Goal: Task Accomplishment & Management: Manage account settings

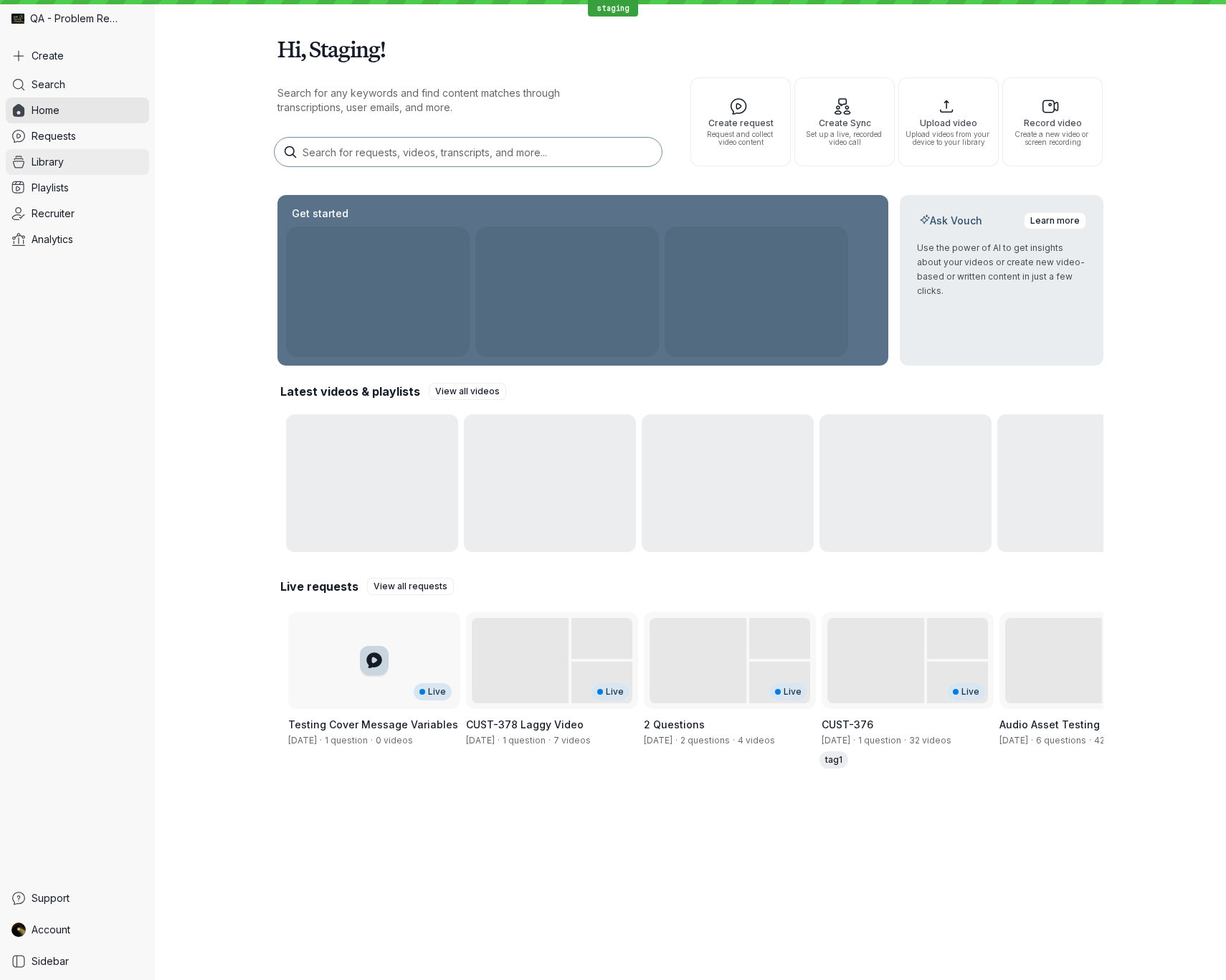
click at [64, 163] on span "Library" at bounding box center [47, 162] width 32 height 14
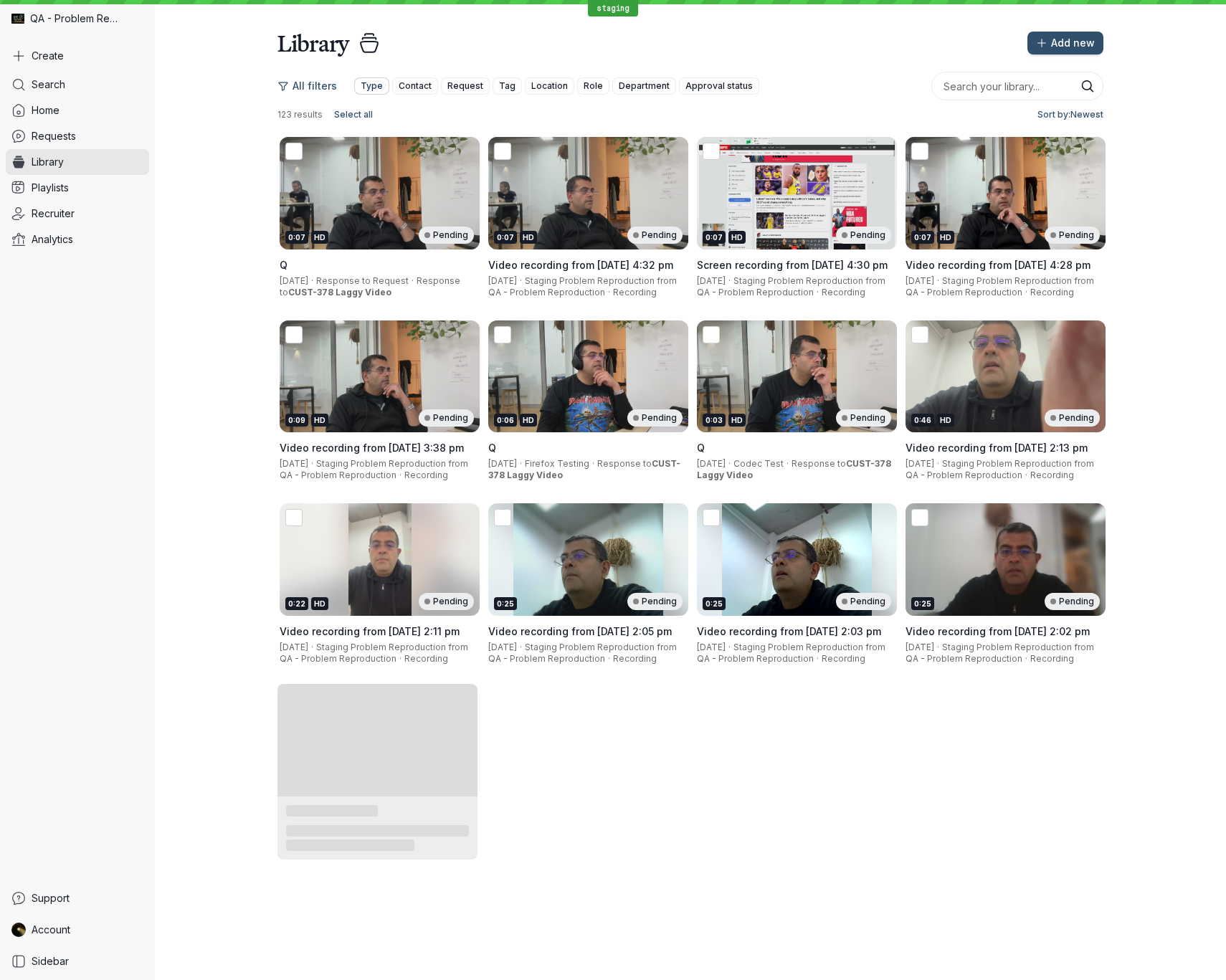
click at [375, 87] on span "Type" at bounding box center [371, 86] width 22 height 14
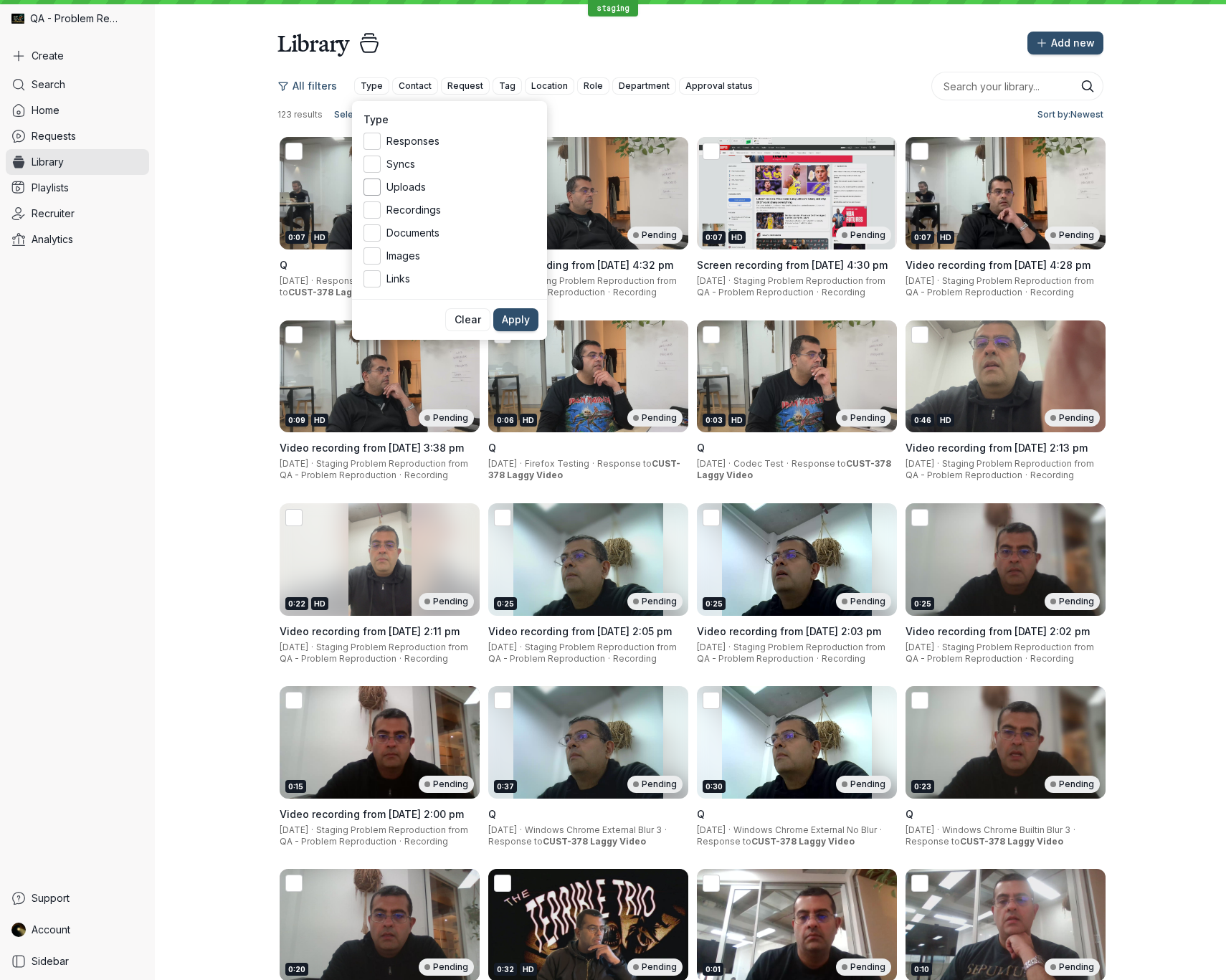
click at [375, 188] on icon at bounding box center [372, 187] width 15 height 15
click at [0, 0] on input "Uploads" at bounding box center [0, 0] width 0 height 0
click at [522, 328] on button "Apply" at bounding box center [516, 319] width 45 height 23
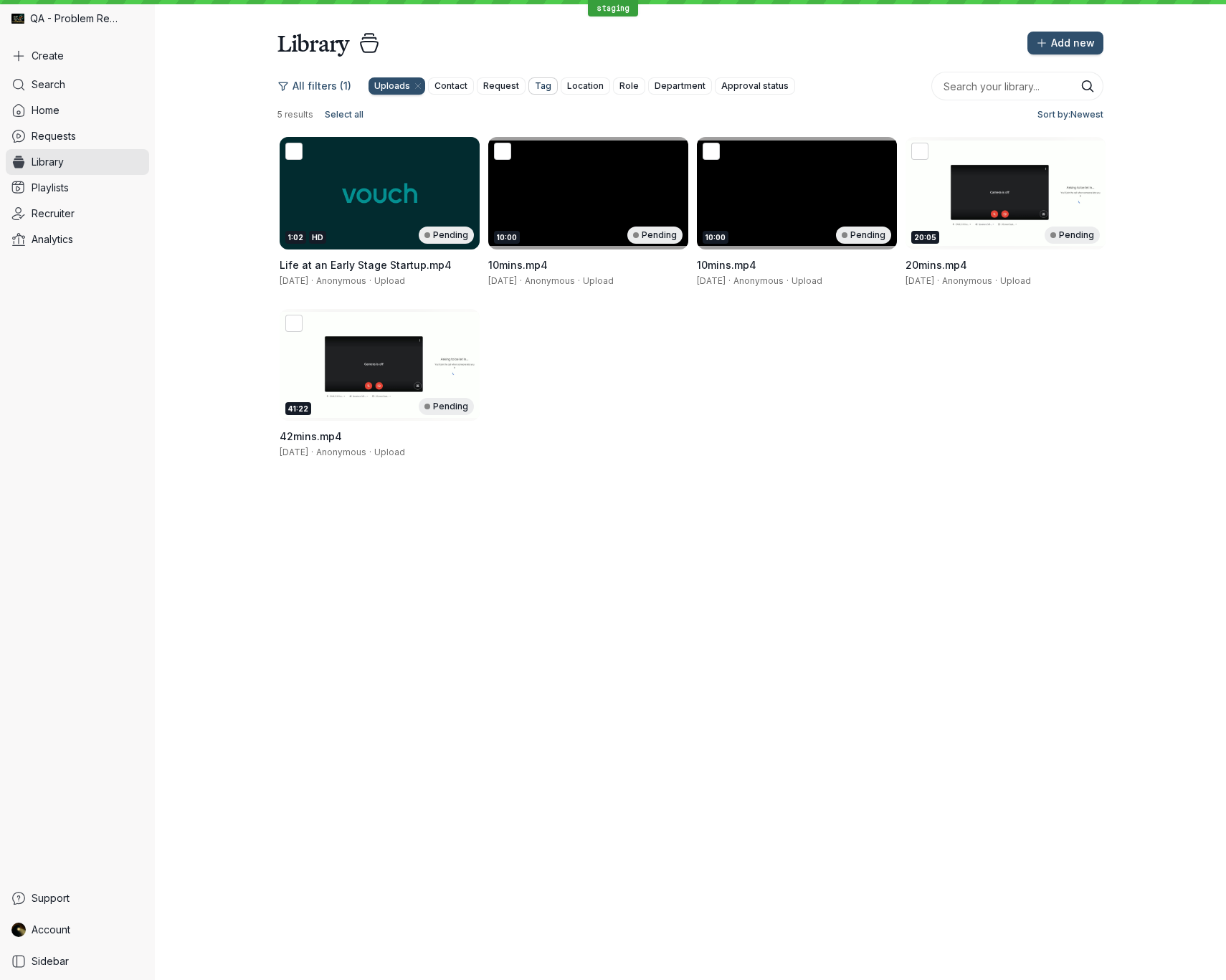
click at [535, 84] on span "Tag" at bounding box center [543, 86] width 16 height 14
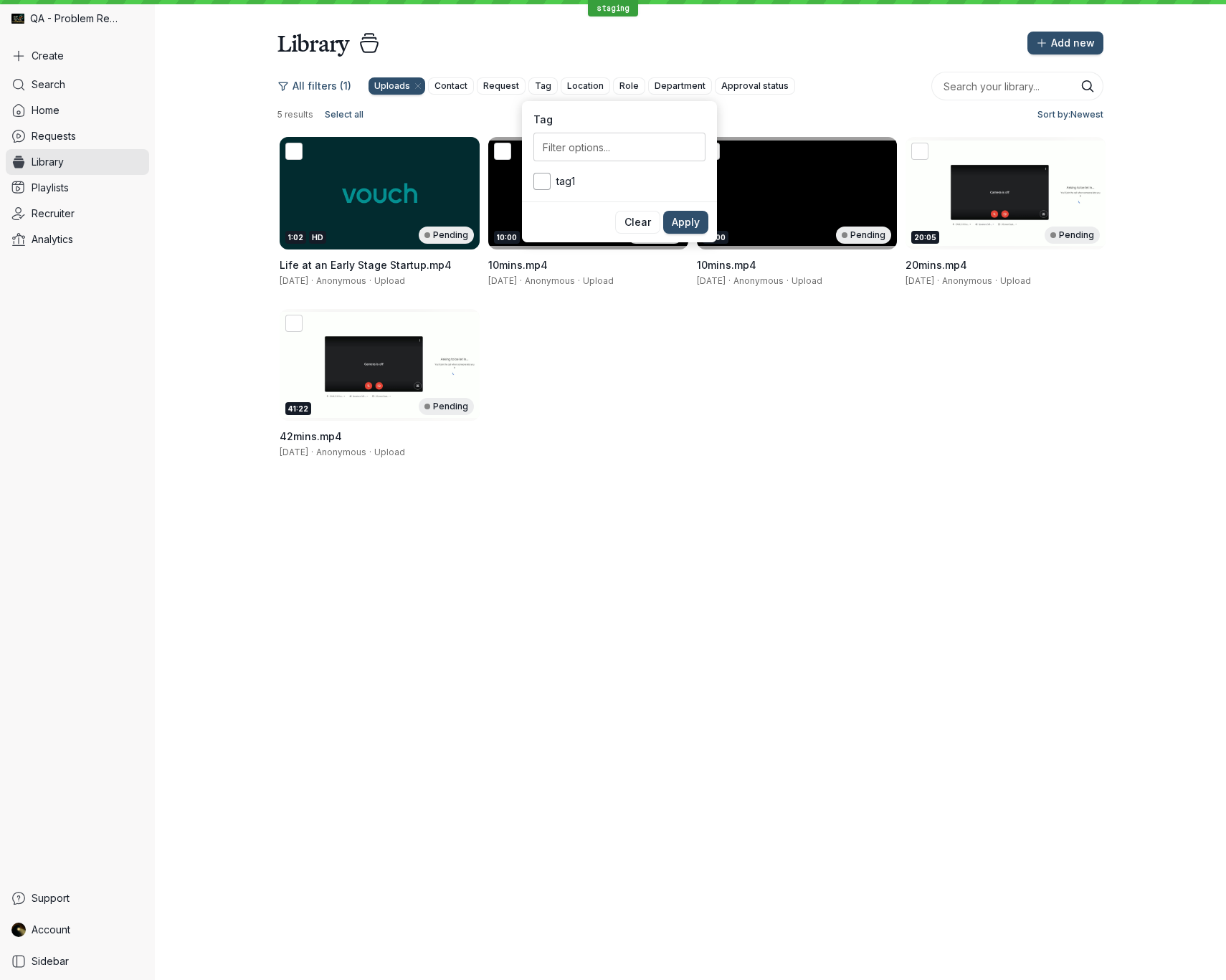
click at [550, 185] on div at bounding box center [542, 181] width 17 height 17
click at [0, 0] on input "tag1" at bounding box center [0, 0] width 0 height 0
click at [703, 221] on button "Apply" at bounding box center [686, 222] width 45 height 23
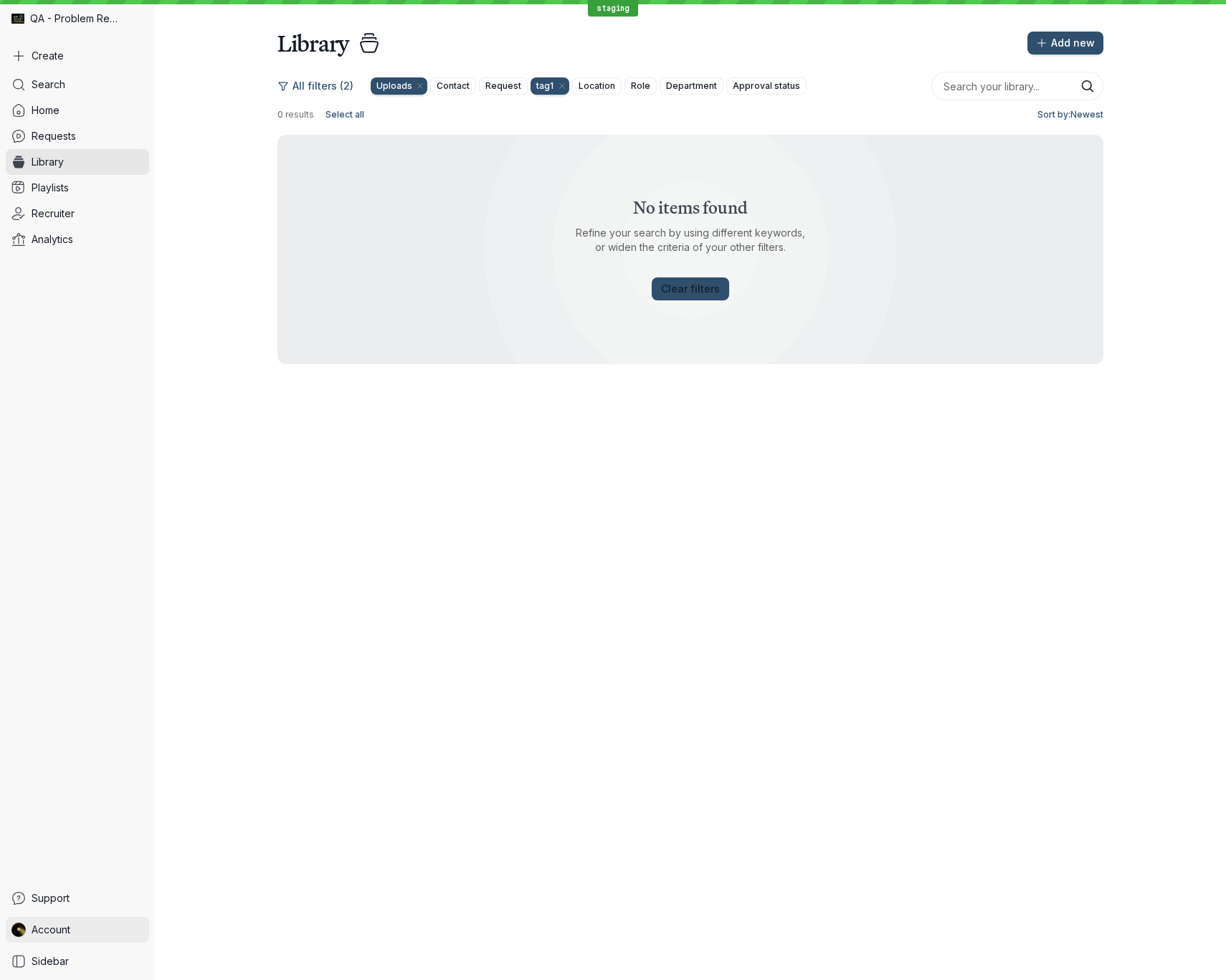
click at [48, 924] on span "Account" at bounding box center [51, 930] width 39 height 14
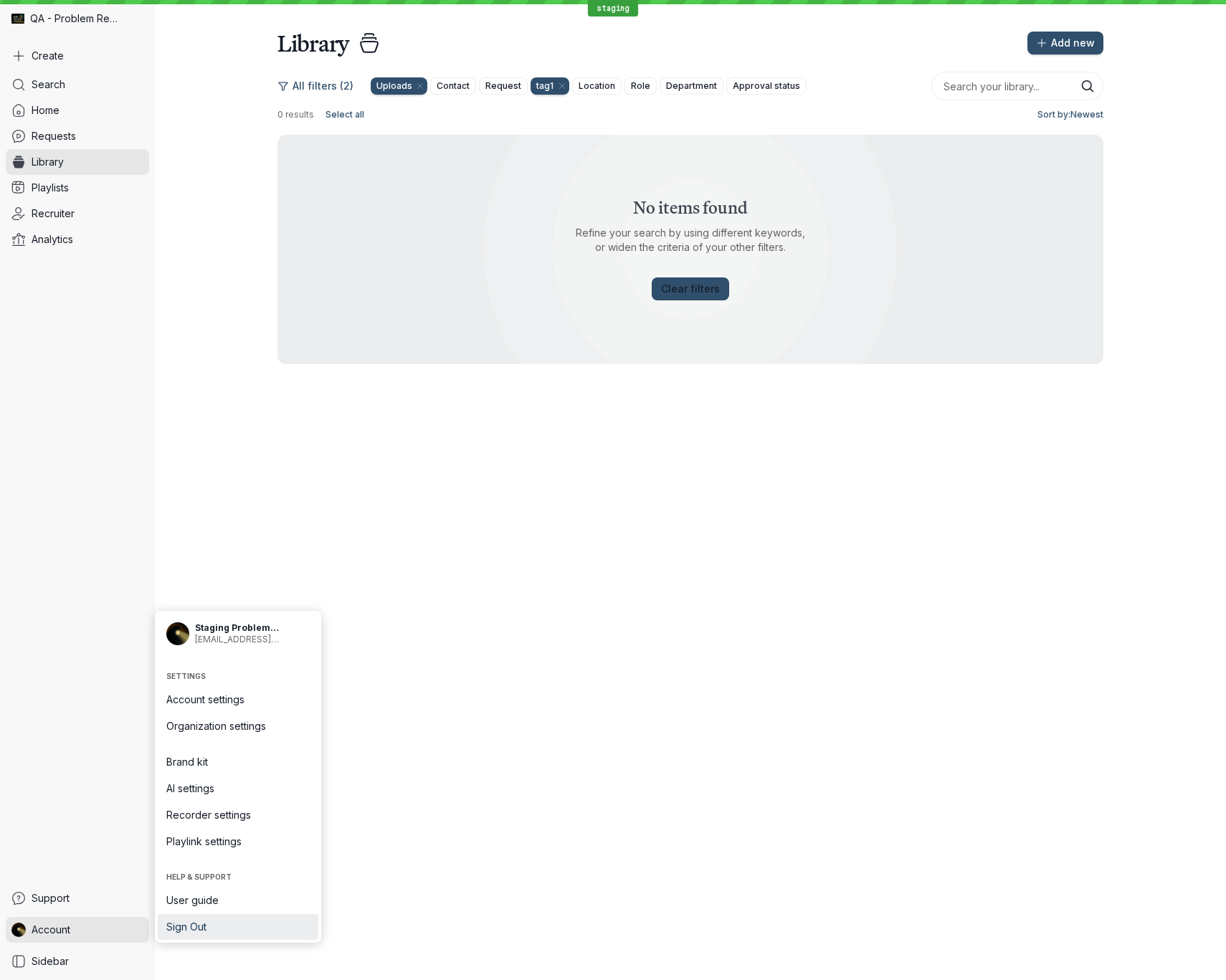
click at [238, 919] on link "Sign Out" at bounding box center [238, 927] width 160 height 26
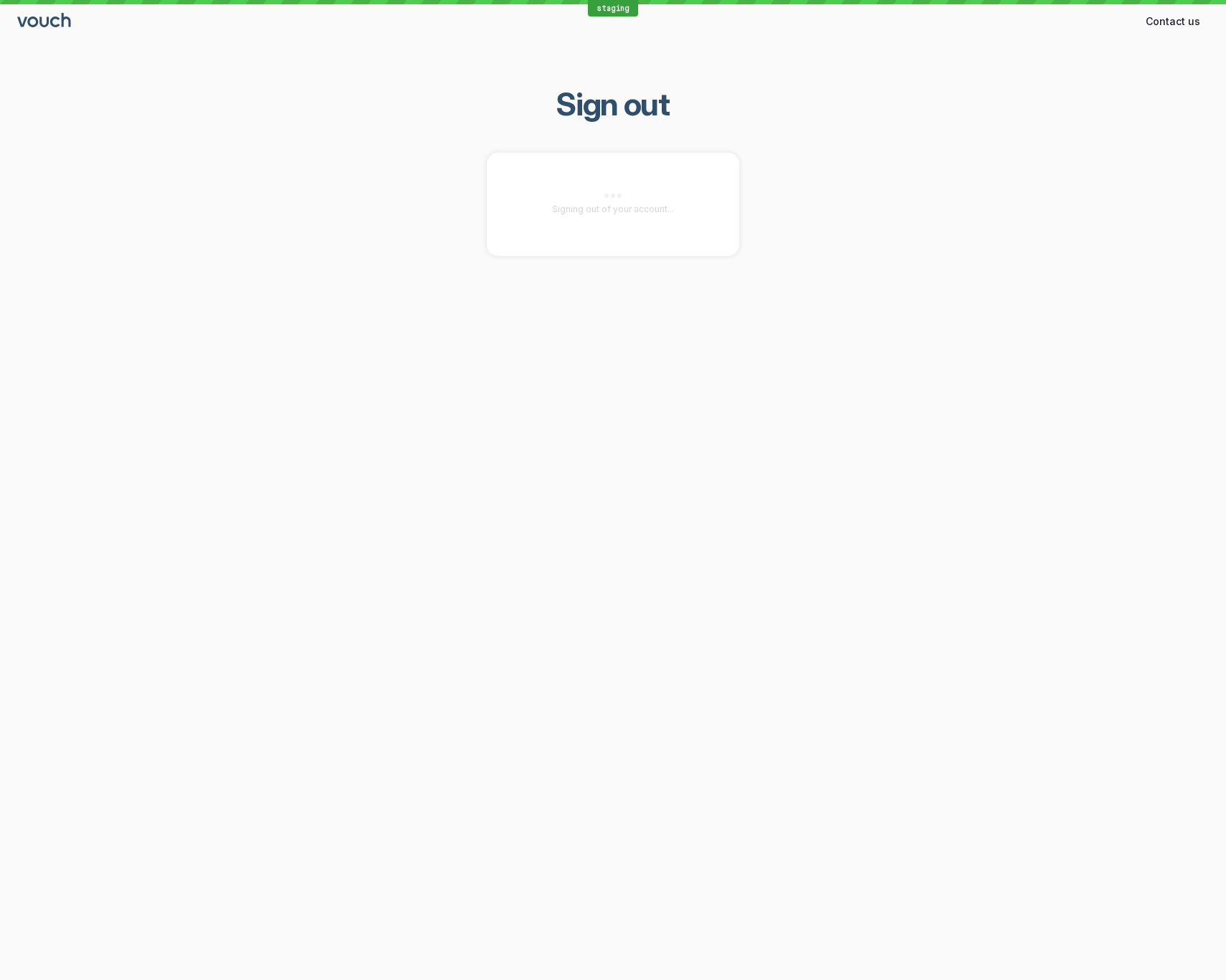
click at [488, 569] on div "staging Contact us Contact Sign out Signing out of your account..." at bounding box center [613, 490] width 1226 height 980
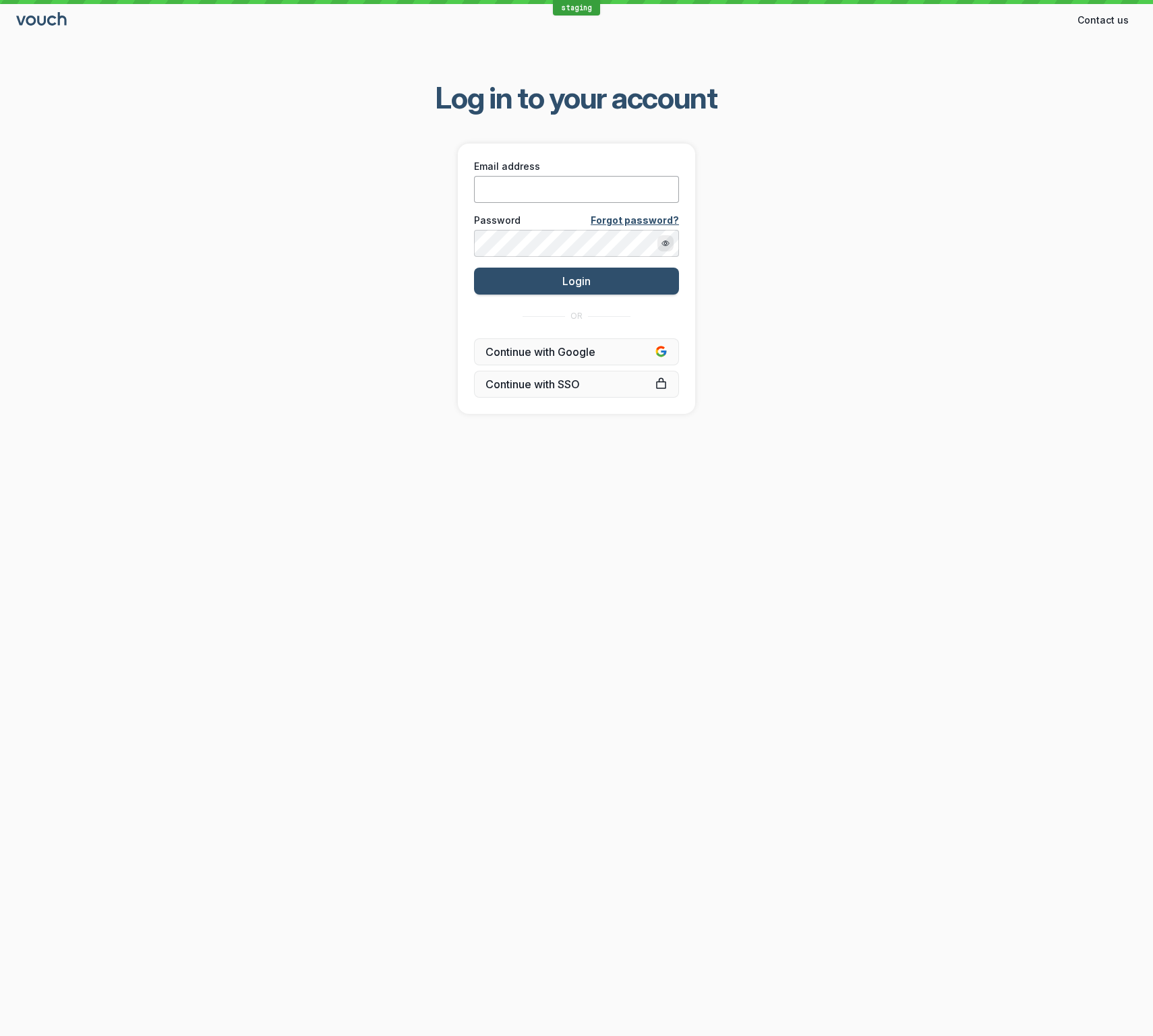
click at [507, 193] on input "Email address" at bounding box center [576, 189] width 205 height 27
type input "shez+stagingrecollaborator@vouchfor.com"
